Goal: Task Accomplishment & Management: Use online tool/utility

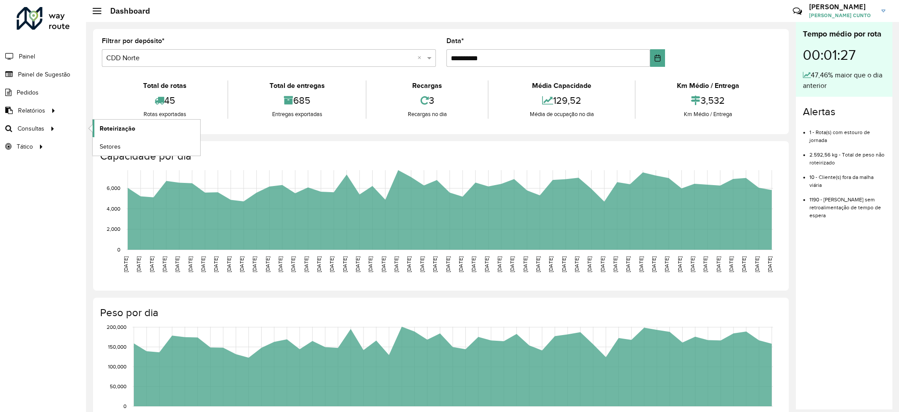
click at [120, 122] on link "Roteirização" at bounding box center [147, 128] width 108 height 18
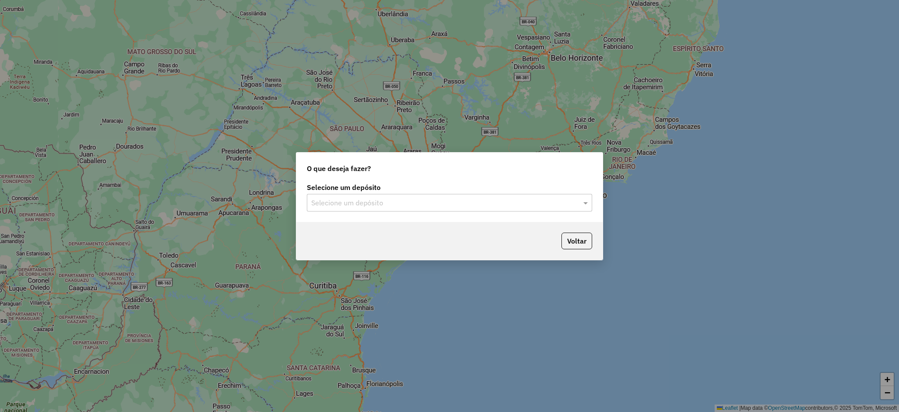
click at [532, 224] on div "O que deseja fazer? Selecione um depósito Selecione um depósito Voltar" at bounding box center [449, 206] width 307 height 108
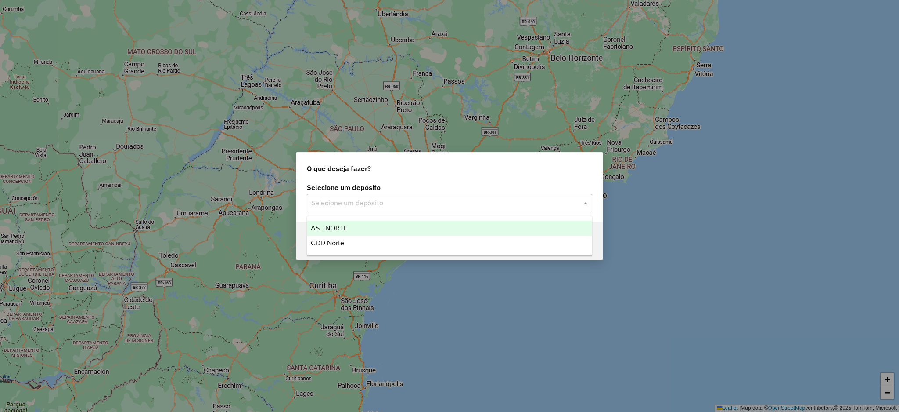
click at [516, 202] on input "text" at bounding box center [440, 203] width 259 height 11
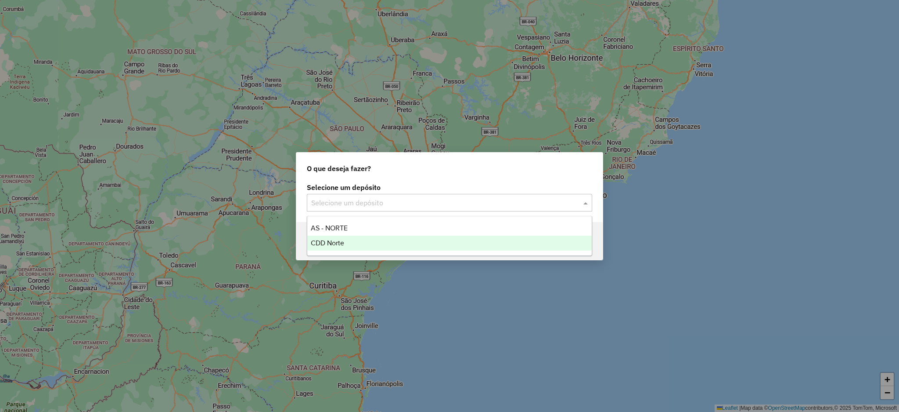
drag, startPoint x: 356, startPoint y: 242, endPoint x: 415, endPoint y: 235, distance: 59.3
click at [356, 242] on div "CDD Norte" at bounding box center [449, 242] width 285 height 15
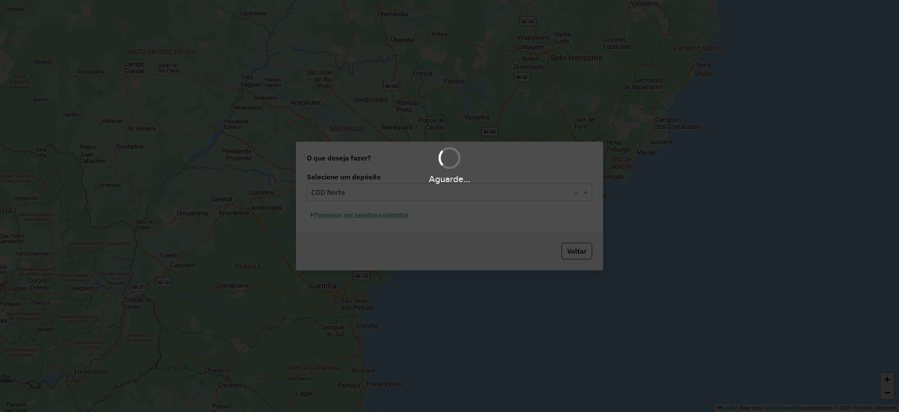
drag, startPoint x: 352, startPoint y: 209, endPoint x: 348, endPoint y: 209, distance: 4.4
click at [349, 208] on div "Aguarde..." at bounding box center [449, 206] width 899 height 412
click at [350, 218] on div "Aguarde..." at bounding box center [449, 206] width 899 height 412
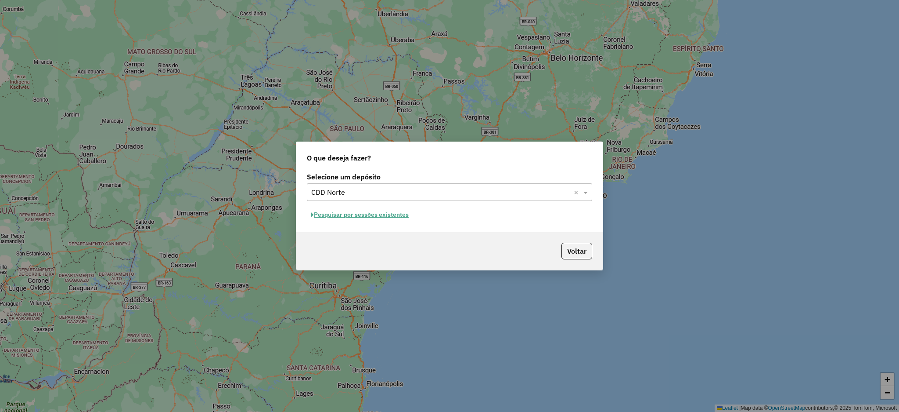
click at [347, 227] on div "Selecione um depósito Selecione um depósito × CDD Norte × Pesquisar por sessões…" at bounding box center [449, 201] width 307 height 62
click at [347, 210] on button "Pesquisar por sessões existentes" at bounding box center [360, 215] width 106 height 14
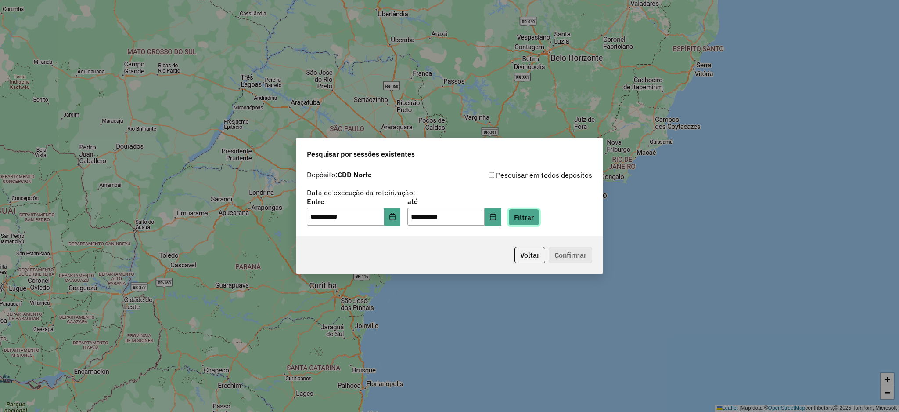
click at [540, 218] on button "Filtrar" at bounding box center [524, 217] width 31 height 17
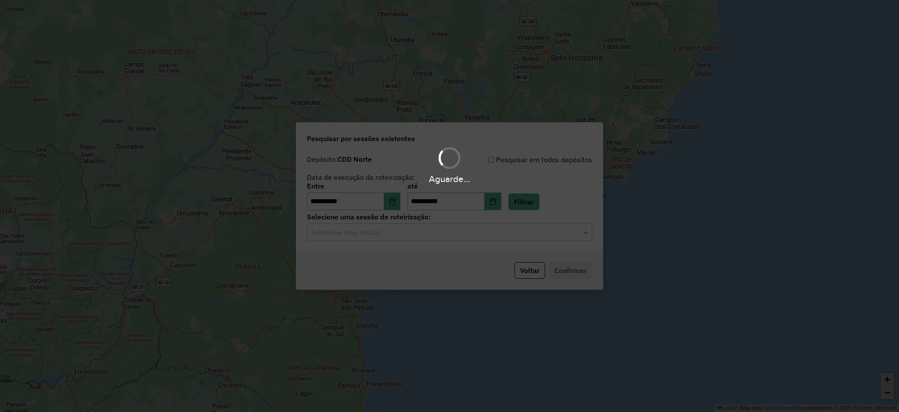
click at [354, 234] on div "Aguarde..." at bounding box center [449, 206] width 899 height 412
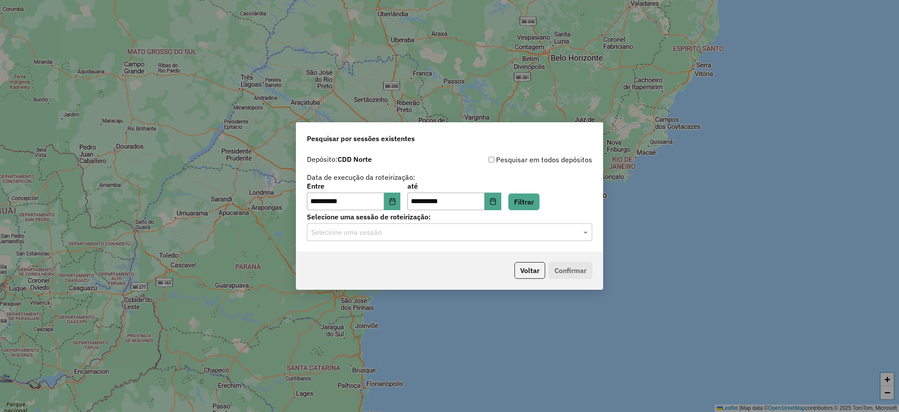
click at [355, 234] on input "text" at bounding box center [440, 232] width 259 height 11
drag, startPoint x: 357, startPoint y: 254, endPoint x: 375, endPoint y: 256, distance: 18.5
click at [357, 255] on span "1284854 - [DATE] 16:51" at bounding box center [345, 257] width 69 height 7
click at [589, 277] on button "Confirmar" at bounding box center [570, 270] width 43 height 17
drag, startPoint x: 383, startPoint y: 205, endPoint x: 389, endPoint y: 204, distance: 5.7
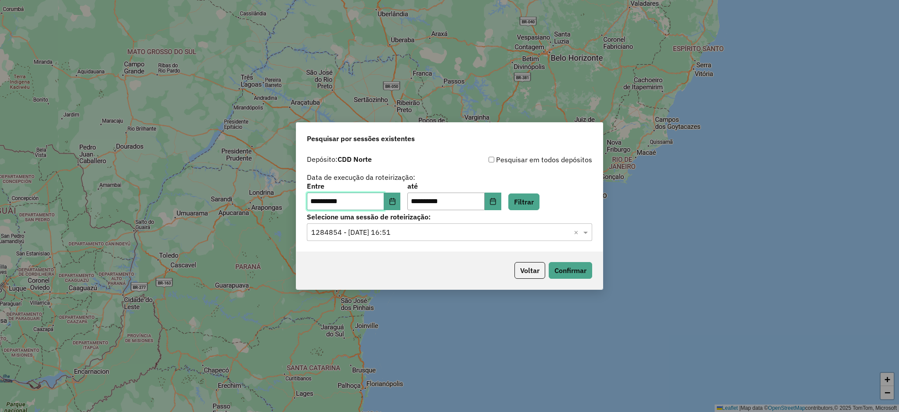
click at [384, 204] on input "**********" at bounding box center [345, 201] width 77 height 18
click at [384, 205] on input "**********" at bounding box center [345, 201] width 77 height 18
click at [399, 208] on button "Choose Date" at bounding box center [392, 201] width 17 height 18
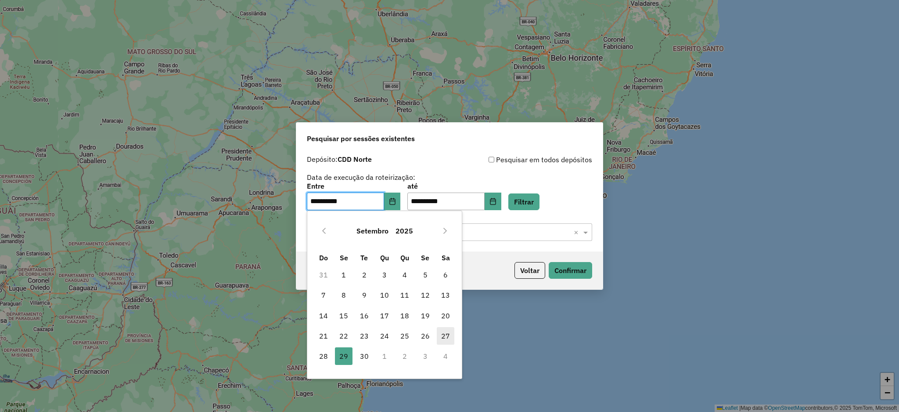
click at [443, 334] on span "27" at bounding box center [446, 336] width 18 height 18
type input "**********"
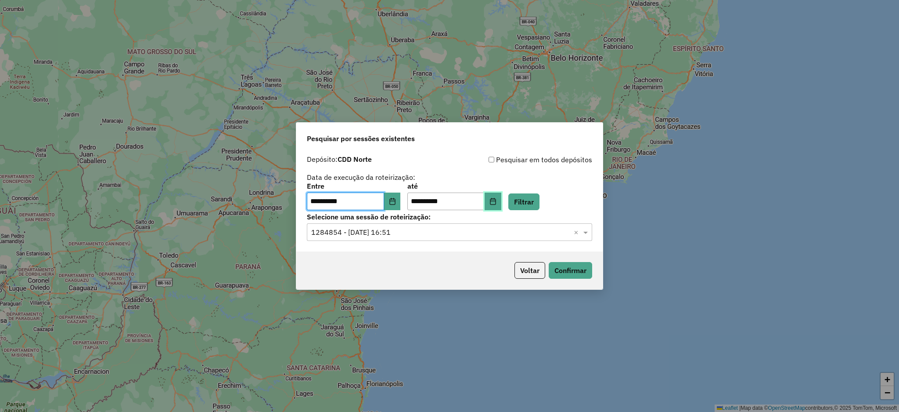
click at [496, 199] on icon "Choose Date" at bounding box center [493, 201] width 6 height 7
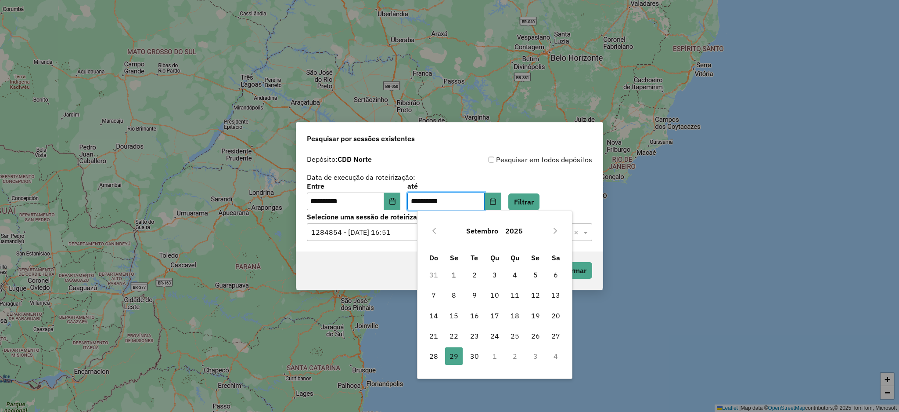
click at [545, 333] on td "26" at bounding box center [536, 335] width 20 height 20
click at [552, 335] on span "27" at bounding box center [556, 336] width 18 height 18
type input "**********"
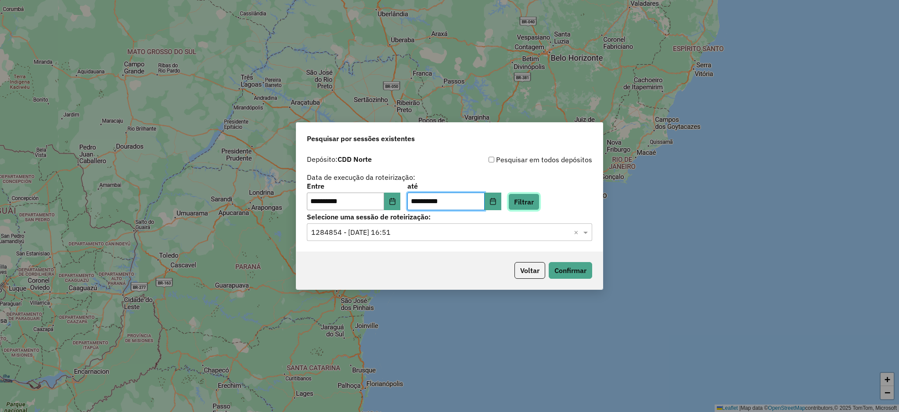
click at [540, 202] on button "Filtrar" at bounding box center [524, 201] width 31 height 17
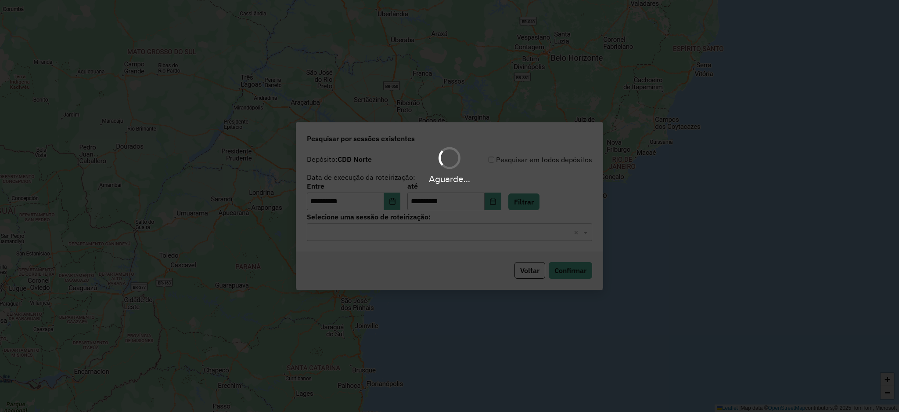
click at [529, 232] on input "text" at bounding box center [440, 232] width 259 height 11
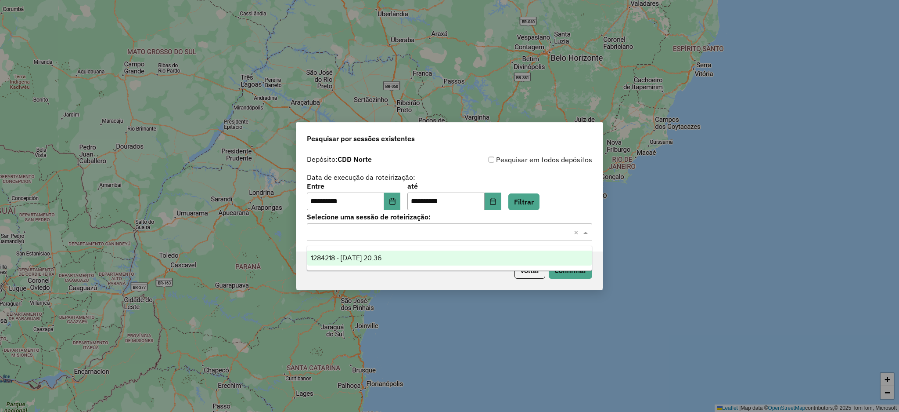
click at [445, 267] on ng-dropdown-panel "1284218 - [DATE] 20:36" at bounding box center [449, 258] width 285 height 25
click at [463, 255] on div "1284218 - [DATE] 20:36" at bounding box center [449, 257] width 285 height 15
click at [572, 274] on button "Confirmar" at bounding box center [570, 270] width 43 height 17
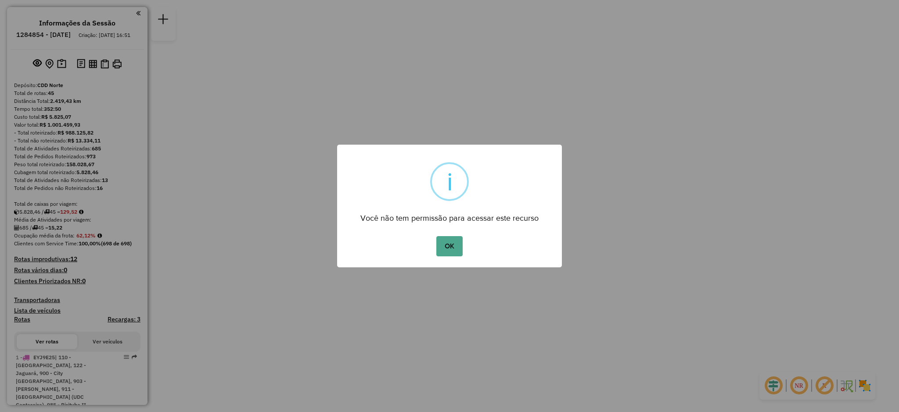
click at [455, 227] on div "× i Você não tem permissão para acessar este recurso OK No Cancel" at bounding box center [449, 205] width 225 height 123
click at [448, 239] on button "OK" at bounding box center [450, 246] width 26 height 20
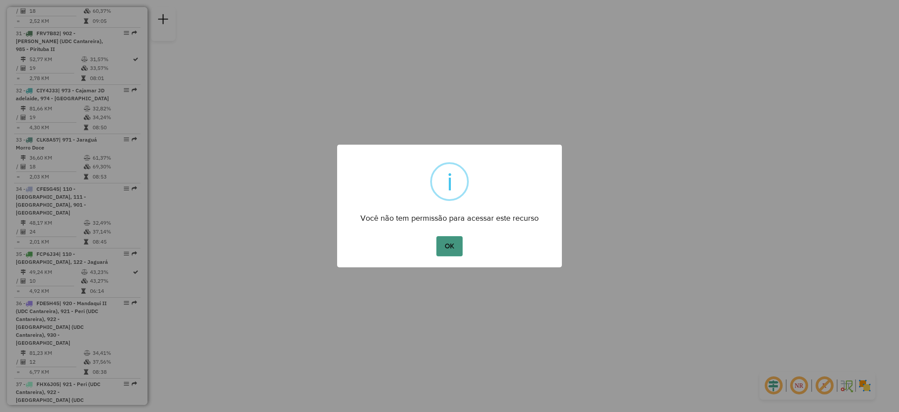
click at [438, 249] on button "OK" at bounding box center [450, 246] width 26 height 20
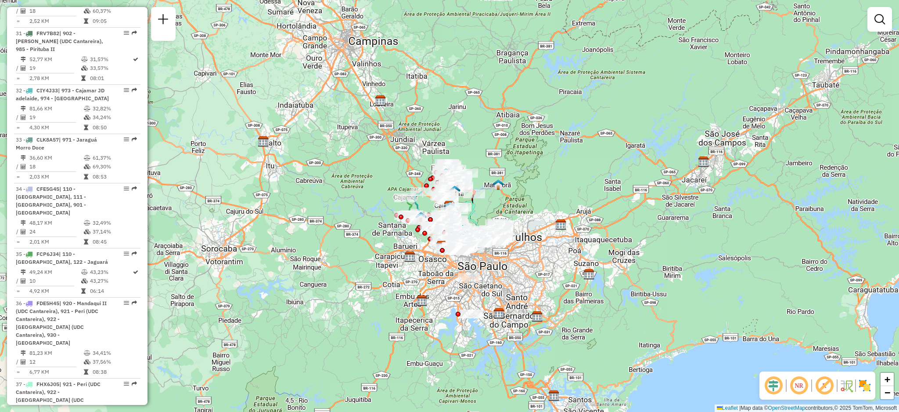
select select "**********"
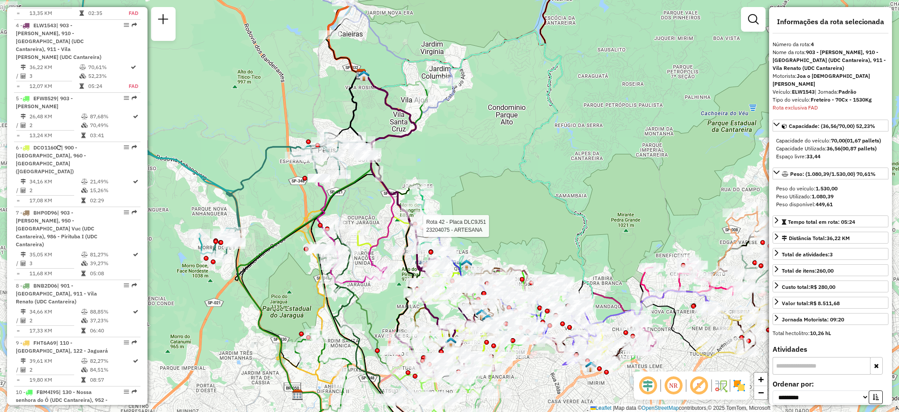
scroll to position [508, 0]
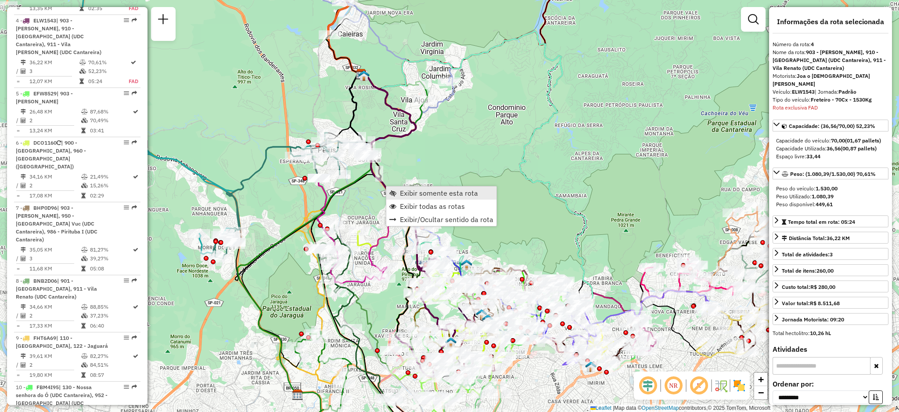
click at [419, 188] on link "Exibir somente esta rota" at bounding box center [441, 192] width 110 height 13
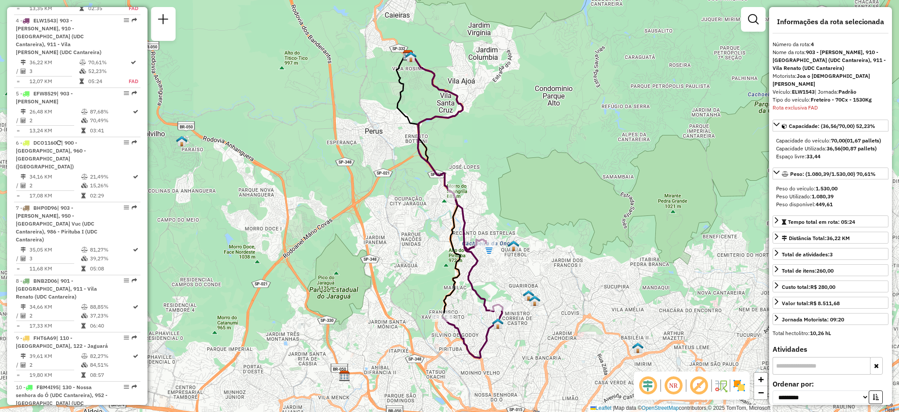
scroll to position [2337, 0]
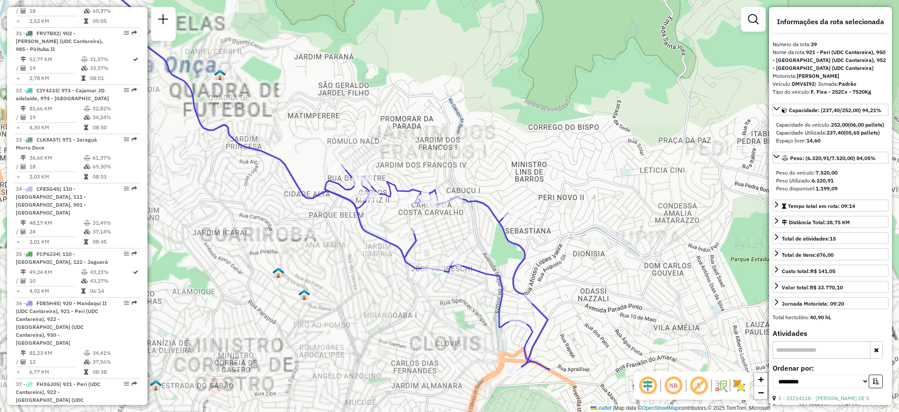
drag, startPoint x: 556, startPoint y: 331, endPoint x: 561, endPoint y: 309, distance: 22.6
click at [561, 310] on div "Janela de atendimento Grade de atendimento Capacidade Transportadoras Veículos …" at bounding box center [449, 206] width 899 height 412
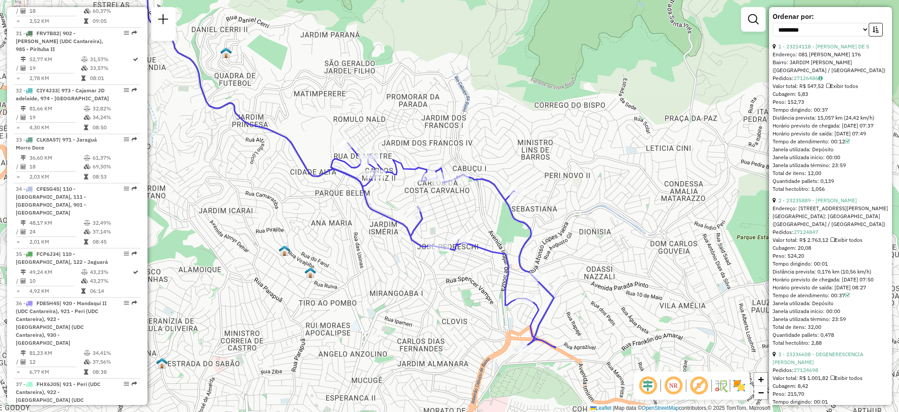
scroll to position [410, 0]
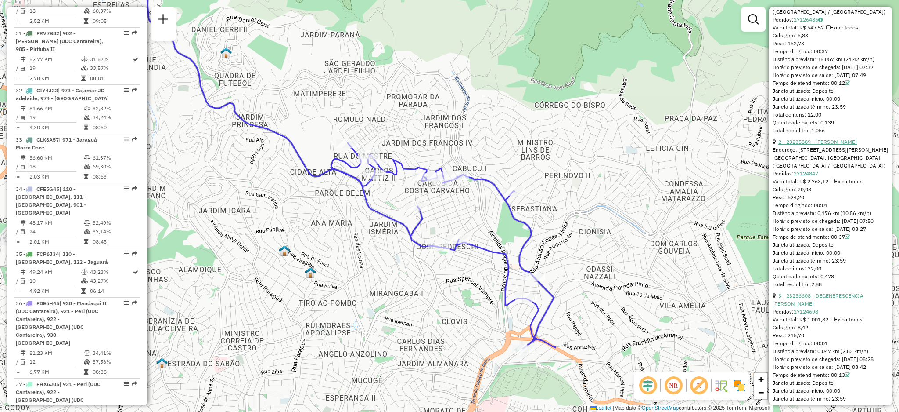
click at [856, 145] on link "2 - 23235889 - JOSE PEREIRA BARROS" at bounding box center [818, 141] width 79 height 7
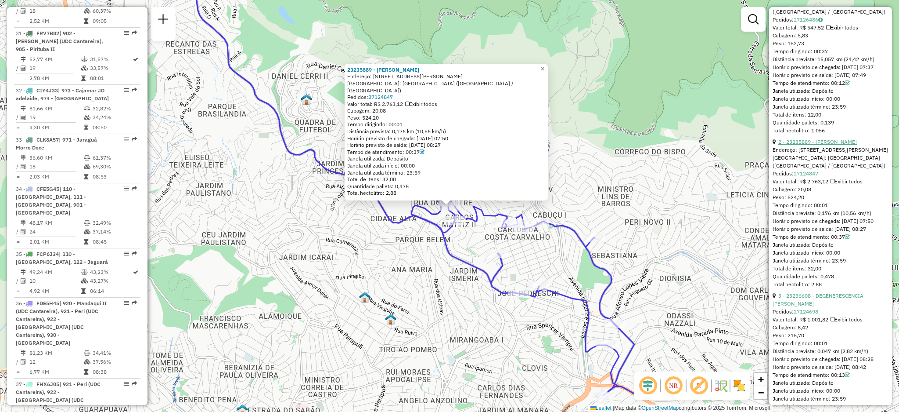
click at [856, 145] on link "2 - 23235889 - JOSE PEREIRA BARROS" at bounding box center [818, 141] width 79 height 7
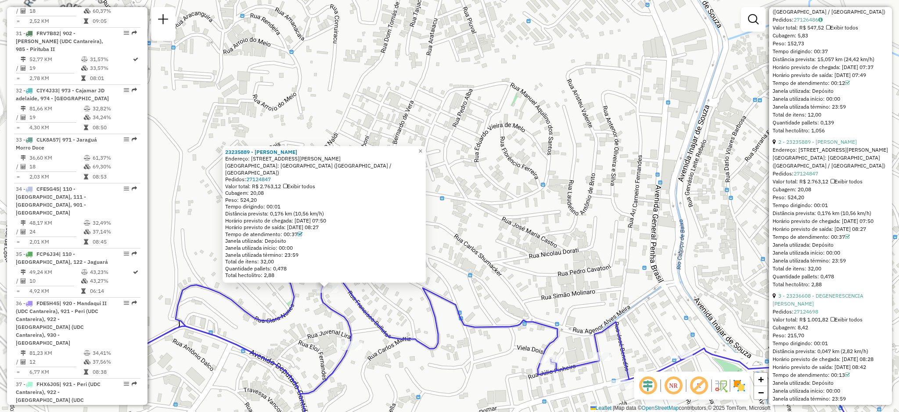
drag, startPoint x: 402, startPoint y: 241, endPoint x: 541, endPoint y: 238, distance: 138.8
click at [540, 239] on div "23235889 - JOSE PEREIRA BARROS Endereço: Rua Manuel Aquilino dos Santos, 342 Ba…" at bounding box center [449, 206] width 899 height 412
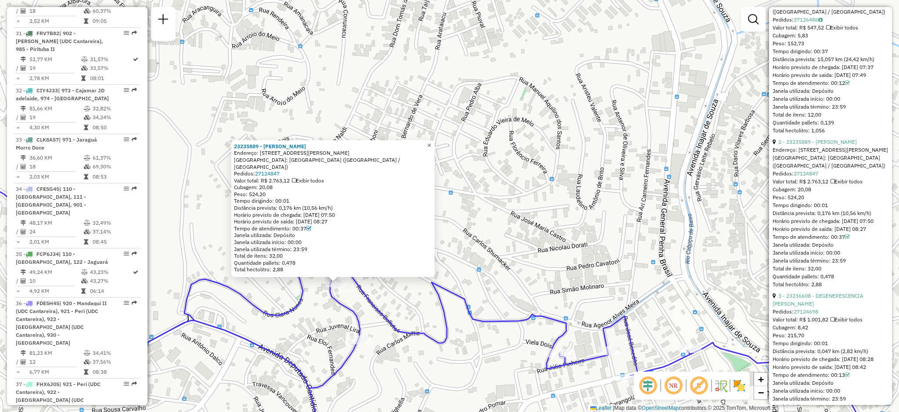
click at [435, 151] on link "×" at bounding box center [429, 145] width 11 height 11
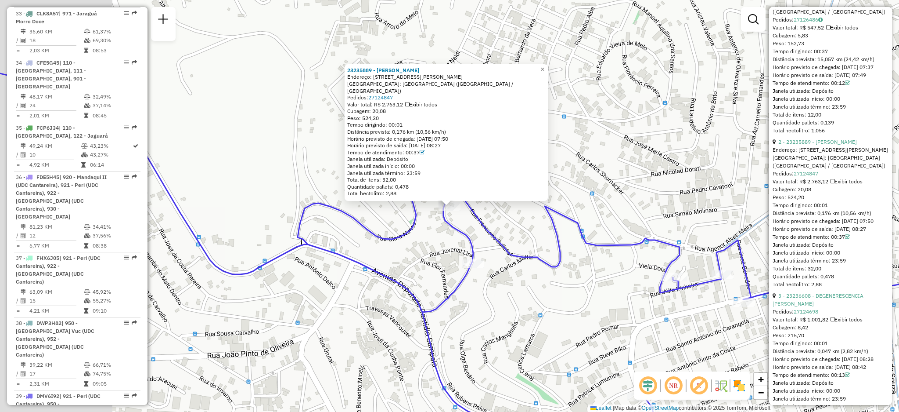
scroll to position [2531, 0]
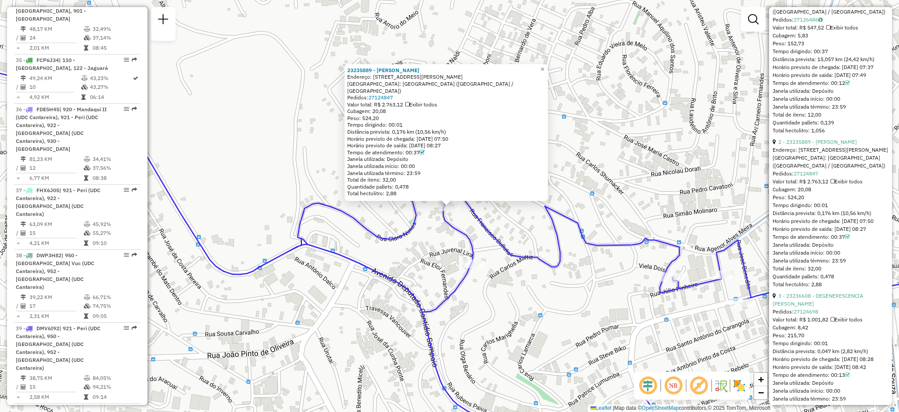
drag, startPoint x: 409, startPoint y: 94, endPoint x: 424, endPoint y: 96, distance: 15.5
click at [424, 96] on div "Pedidos: 27124847" at bounding box center [446, 97] width 198 height 7
drag, startPoint x: 482, startPoint y: 88, endPoint x: 469, endPoint y: 79, distance: 15.6
click at [463, 88] on div "Bairro: Brasilândia (São Paulo / SP)" at bounding box center [446, 87] width 198 height 14
click at [472, 74] on div "23235889 - JOSE PEREIRA BARROS" at bounding box center [446, 70] width 198 height 7
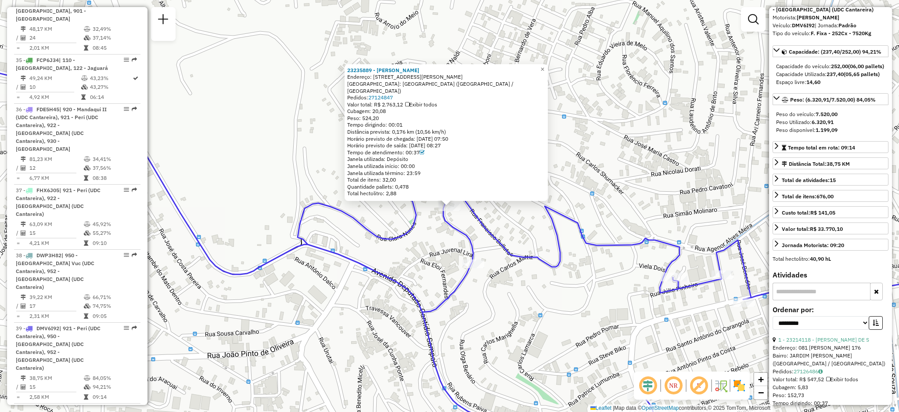
scroll to position [0, 0]
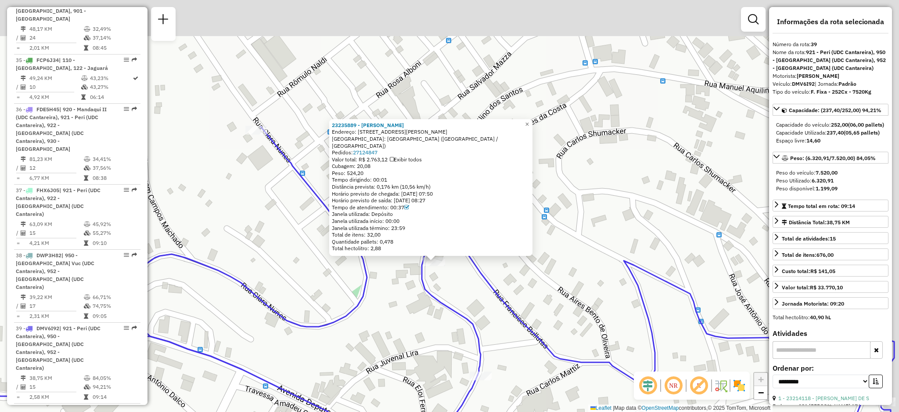
drag, startPoint x: 438, startPoint y: 237, endPoint x: 412, endPoint y: 296, distance: 64.7
click at [412, 296] on div "23235889 - JOSE PEREIRA BARROS Endereço: Rua Manuel Aquilino dos Santos, 342 Ba…" at bounding box center [449, 206] width 899 height 412
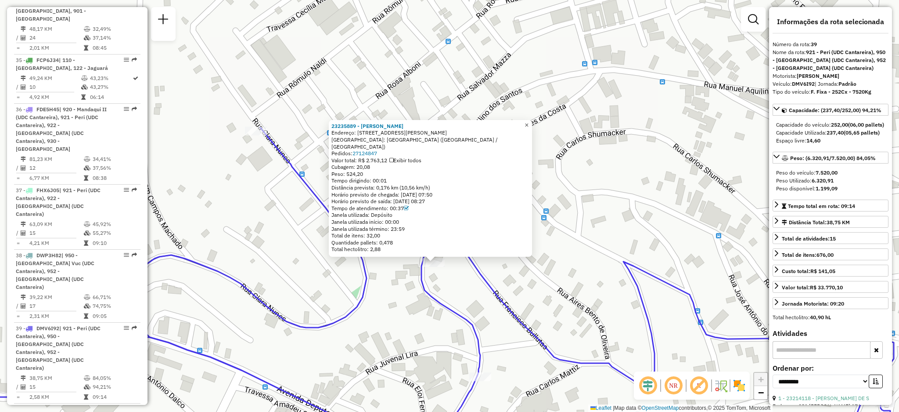
click at [532, 127] on link "×" at bounding box center [527, 125] width 11 height 11
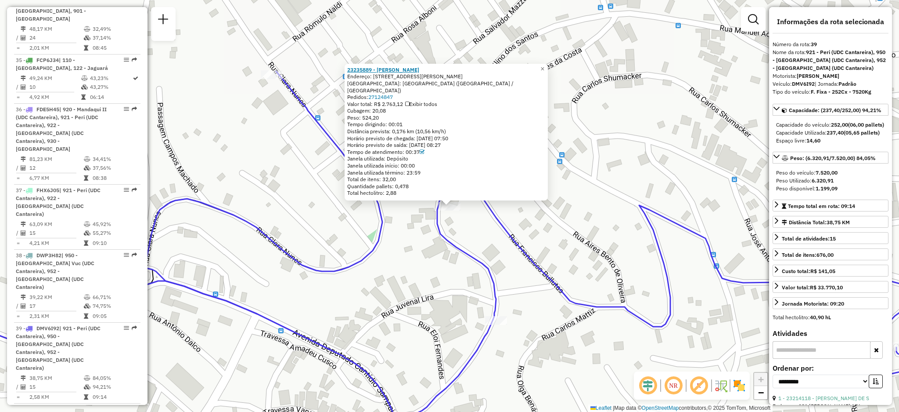
drag, startPoint x: 458, startPoint y: 75, endPoint x: 360, endPoint y: 76, distance: 98.0
click at [360, 73] on div "23235889 - JOSE PEREIRA BARROS" at bounding box center [446, 69] width 198 height 7
copy strong "35889 - JOSE PEREIRA BARROS"
click at [597, 221] on div "23235889 - JOSE PEREIRA BARROS Endereço: Rua Manuel Aquilino dos Santos, 342 Ba…" at bounding box center [449, 206] width 899 height 412
